Goal: Transaction & Acquisition: Download file/media

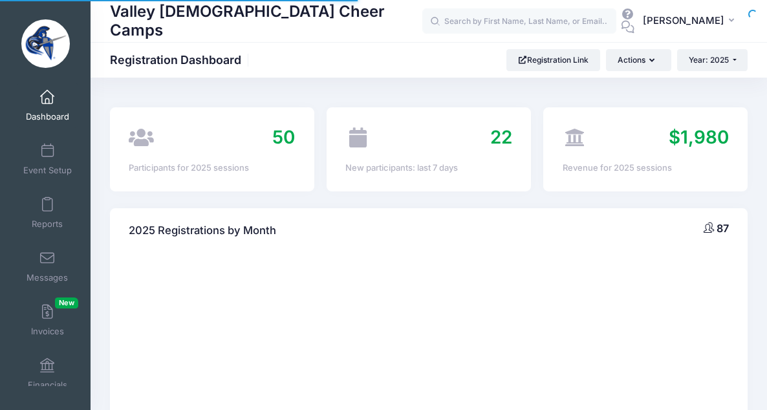
select select
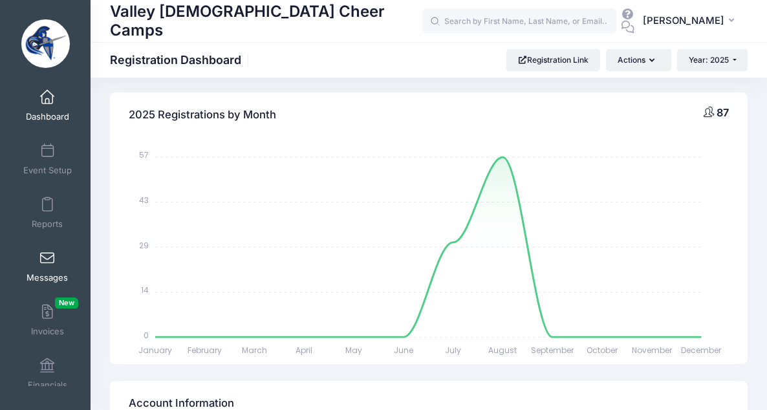
scroll to position [14, 0]
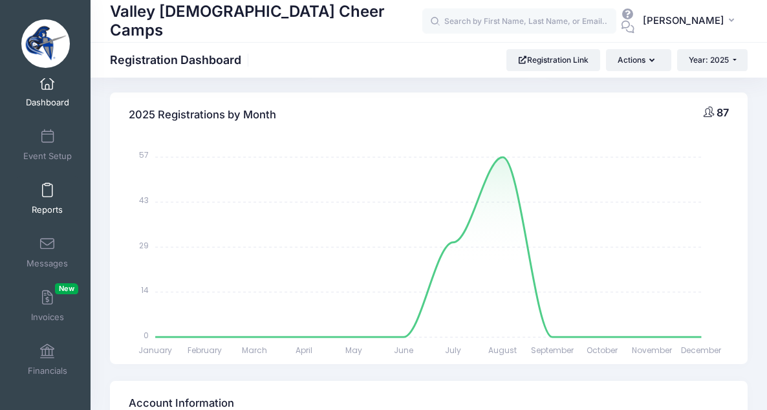
click at [45, 200] on link "Reports" at bounding box center [47, 198] width 61 height 45
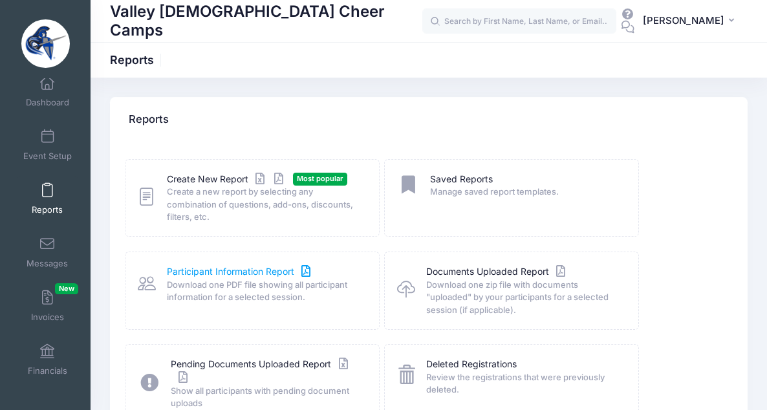
click at [215, 271] on link "Participant Information Report" at bounding box center [240, 272] width 147 height 14
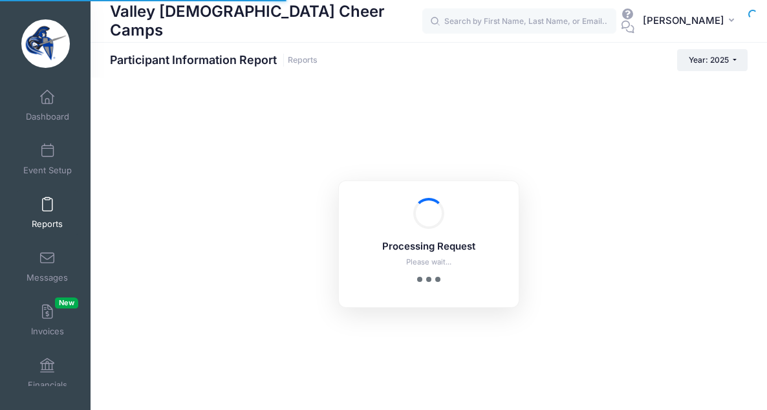
scroll to position [14, 0]
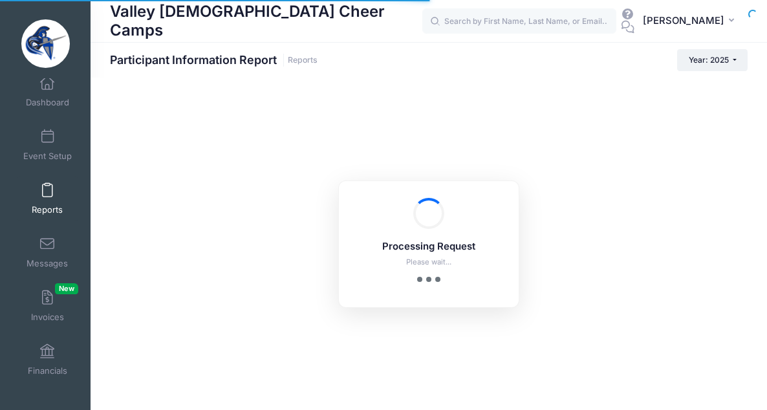
checkbox input "true"
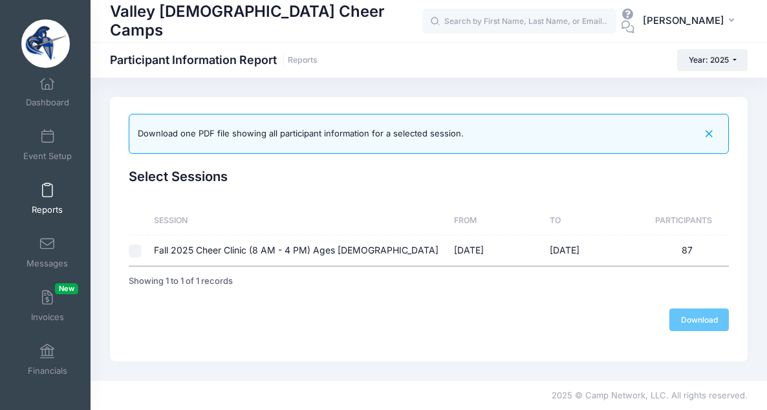
click at [139, 254] on input "checkbox" at bounding box center [135, 250] width 13 height 13
checkbox input "true"
click at [691, 321] on link "Download" at bounding box center [698, 319] width 59 height 22
click at [703, 321] on link "Download" at bounding box center [698, 319] width 59 height 22
click at [43, 97] on span "Dashboard" at bounding box center [47, 102] width 43 height 11
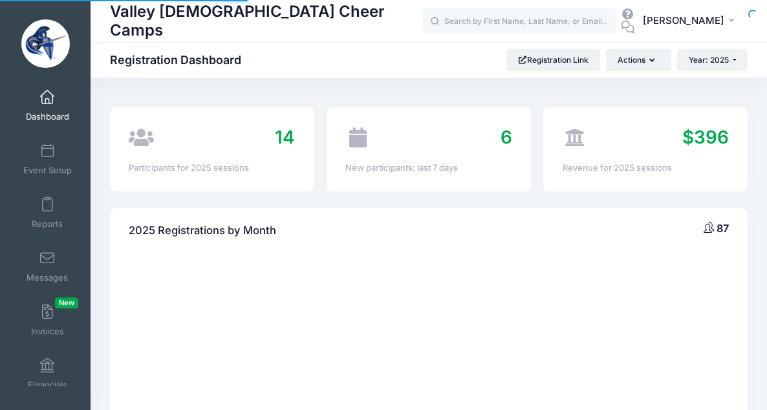
scroll to position [14, 0]
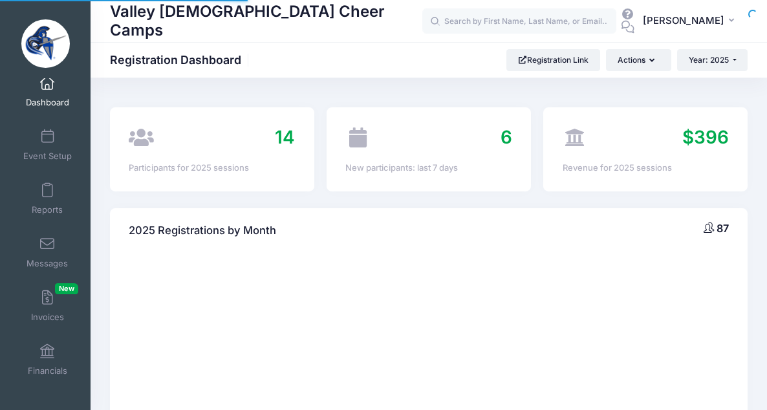
select select
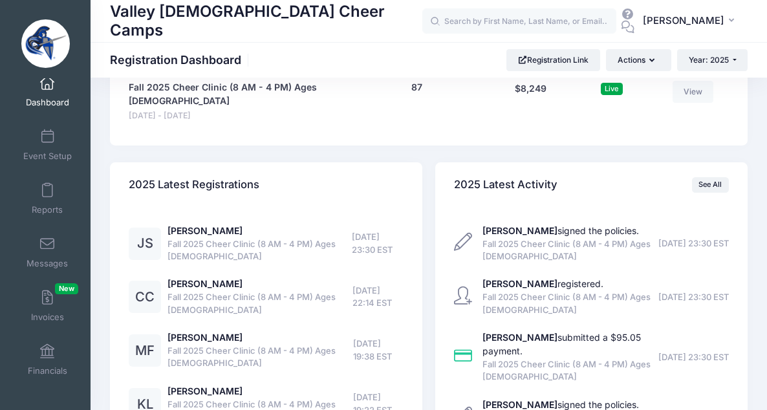
scroll to position [1015, 0]
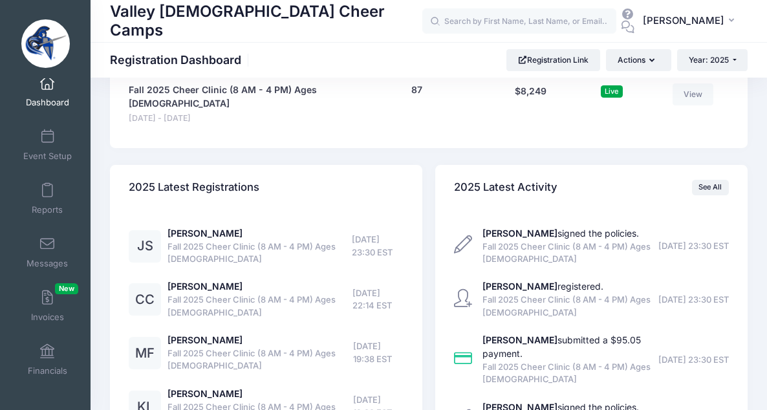
click at [144, 231] on div "JS" at bounding box center [145, 246] width 32 height 32
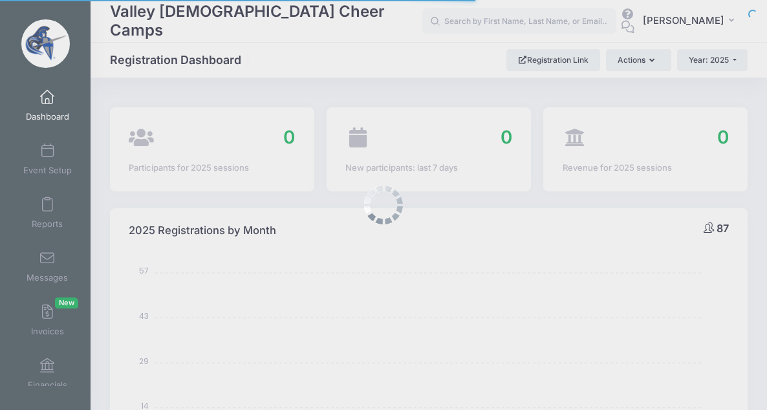
select select
